Goal: Subscribe to service/newsletter

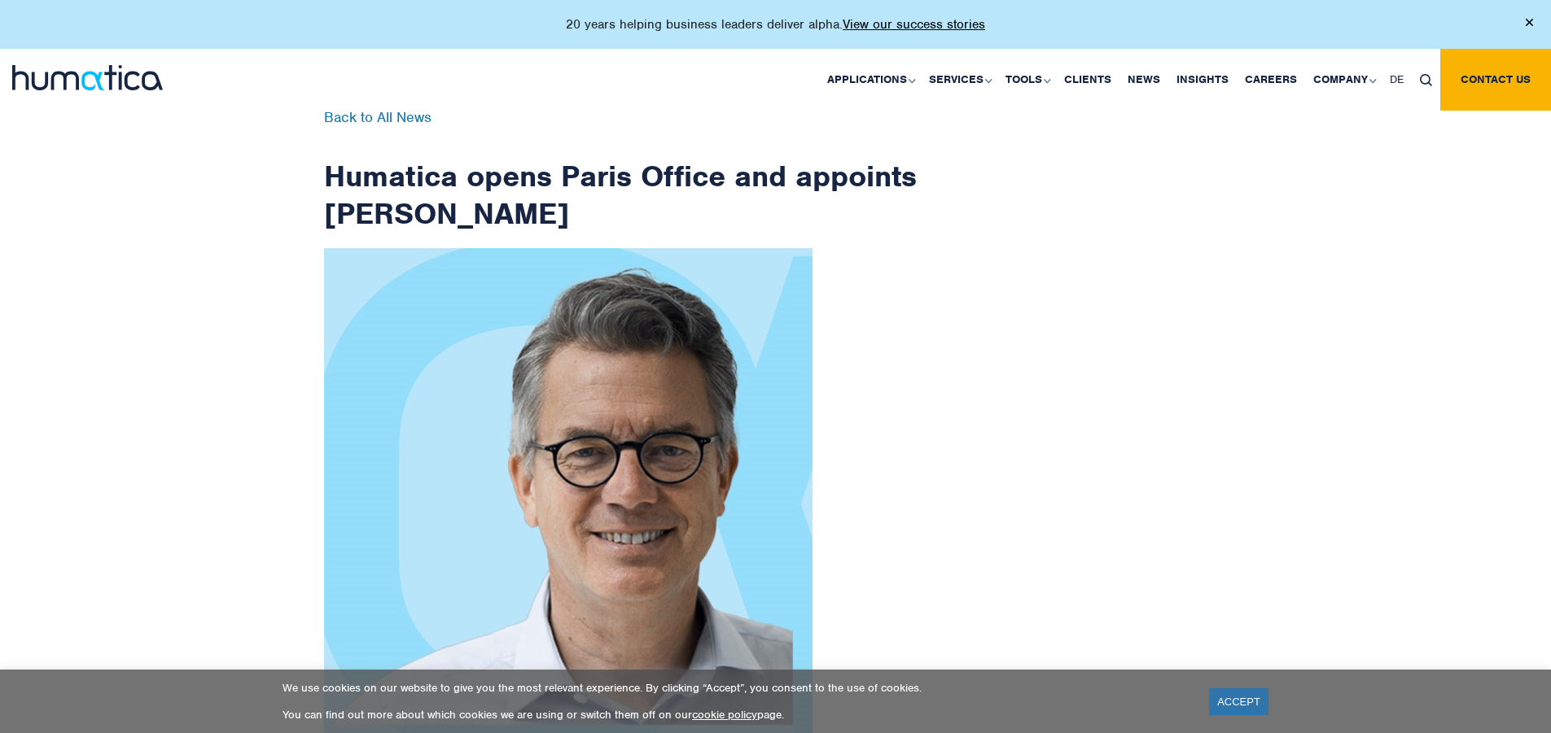
scroll to position [2596, 0]
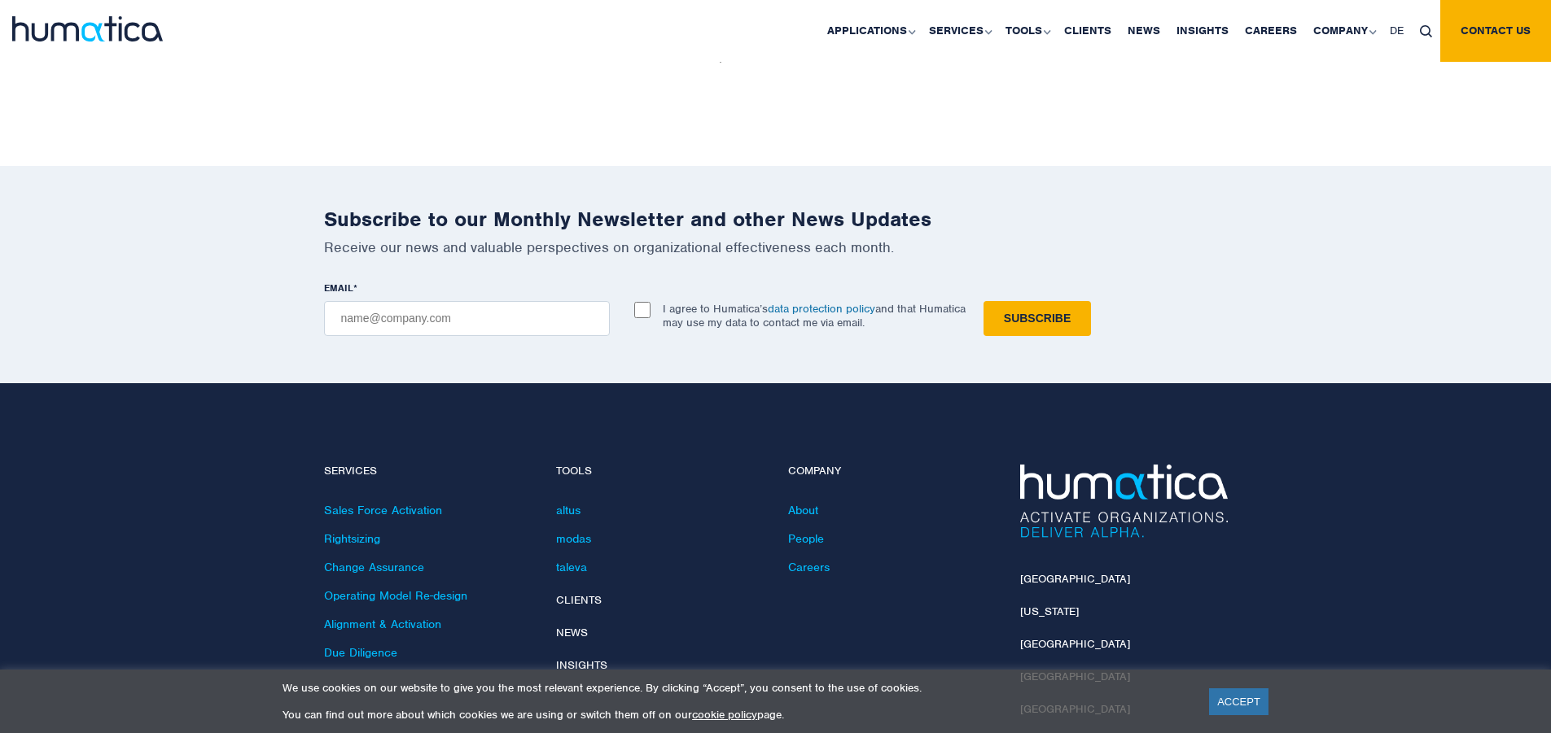
checkbox input "true"
type input "[EMAIL_ADDRESS][DOMAIN_NAME]"
click at [983, 301] on input "Subscribe" at bounding box center [1036, 318] width 107 height 35
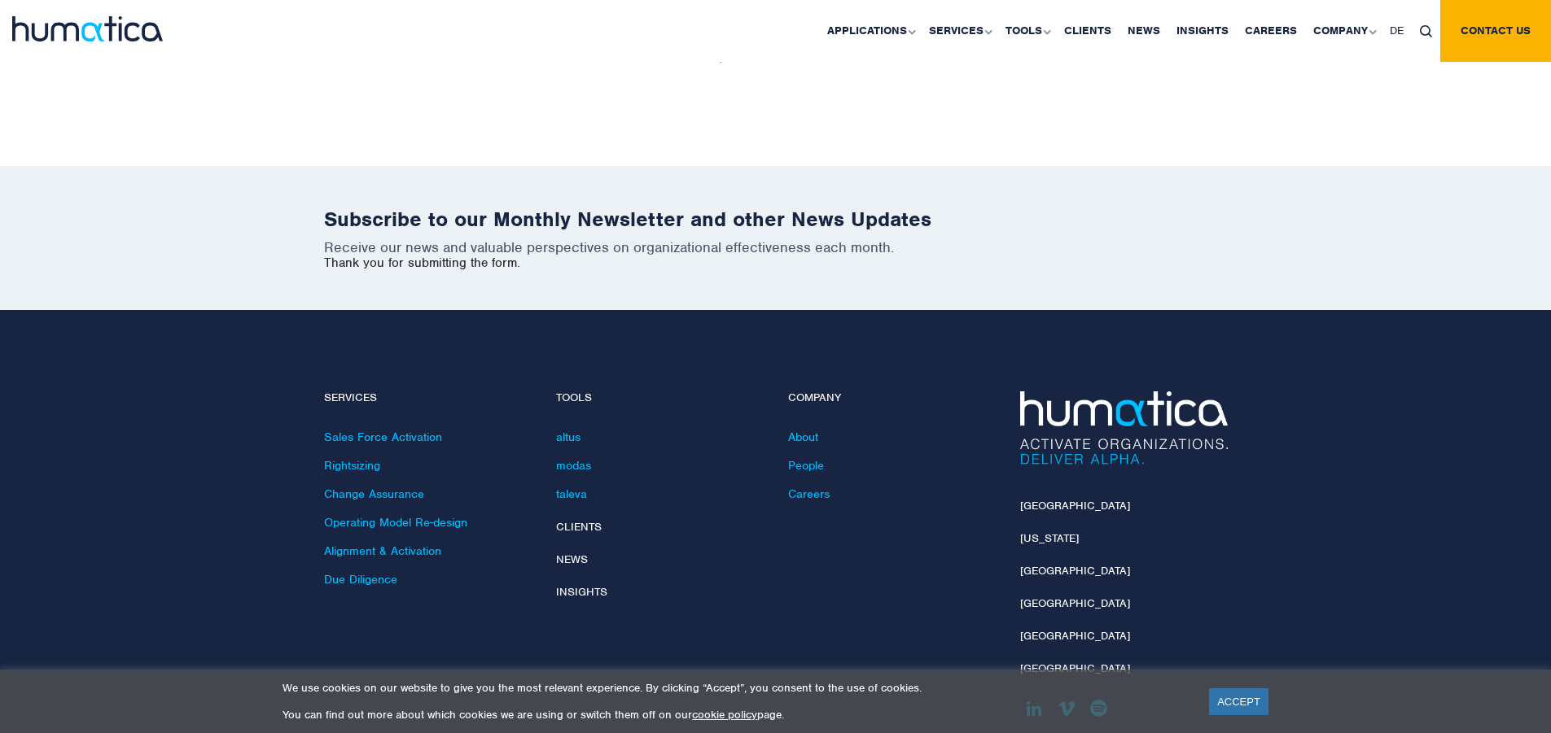
scroll to position [2523, 0]
